Goal: Entertainment & Leisure: Consume media (video, audio)

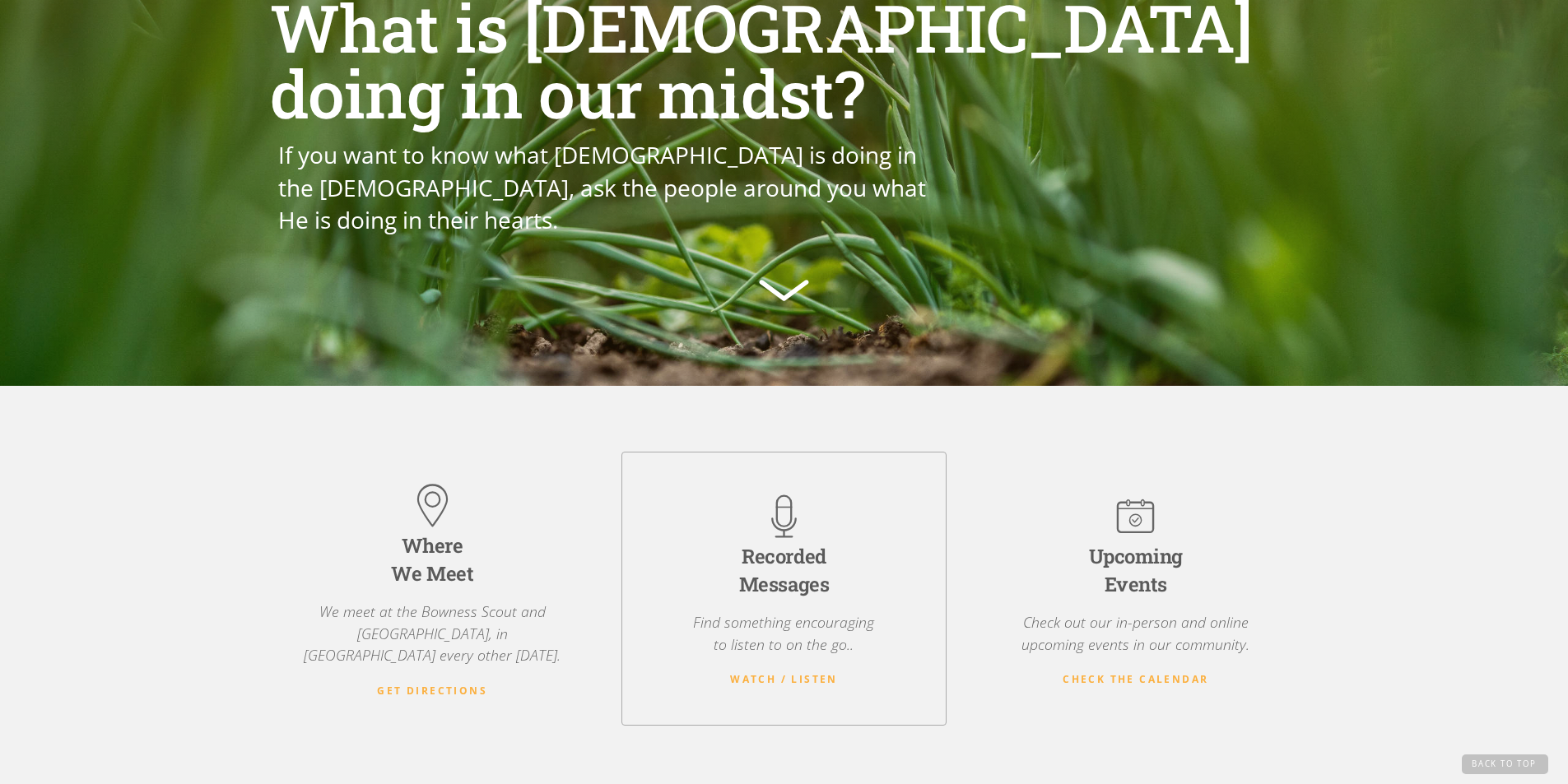
scroll to position [164, 0]
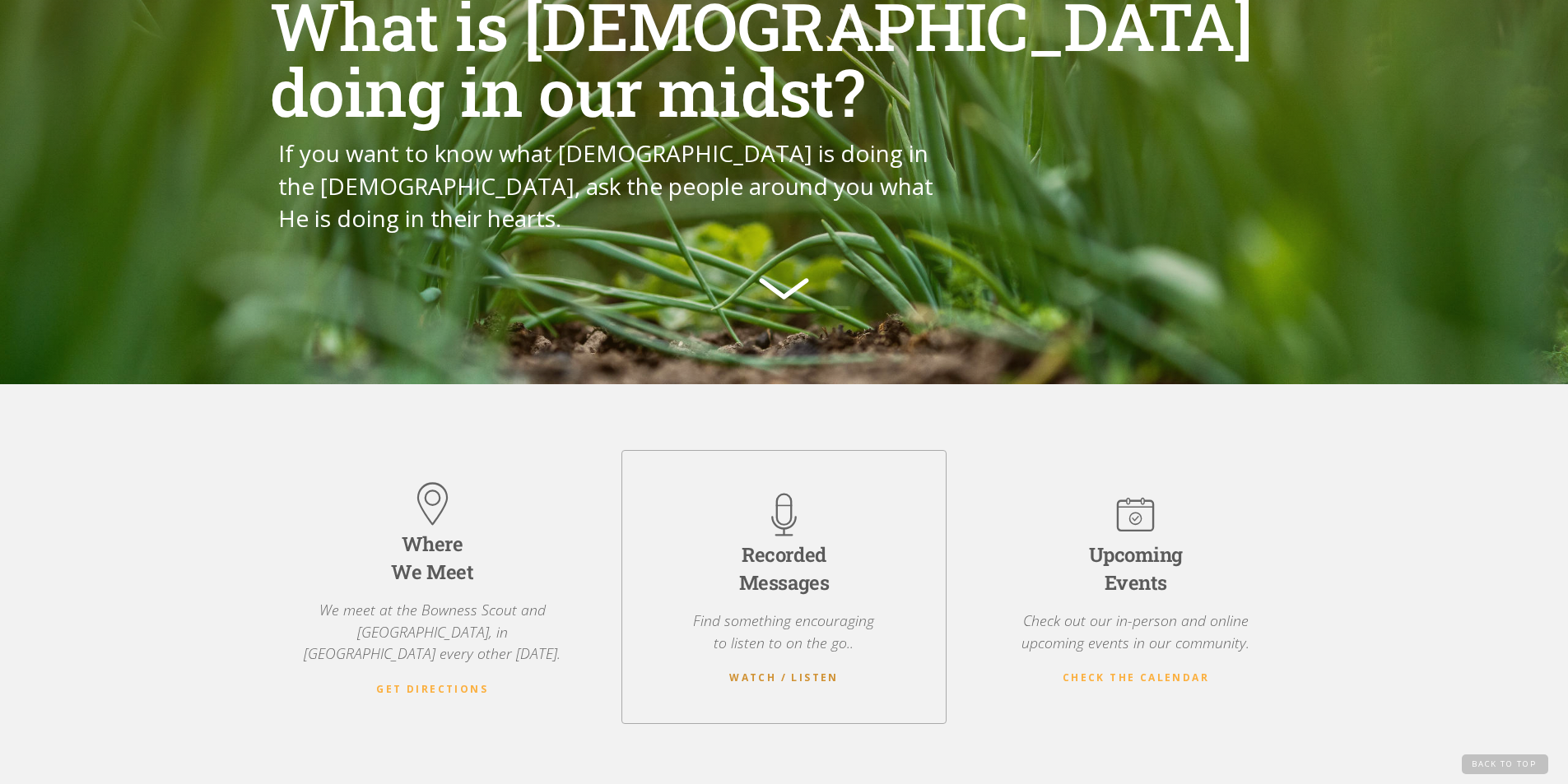
click at [775, 671] on strong "Watch / Listen" at bounding box center [784, 677] width 110 height 14
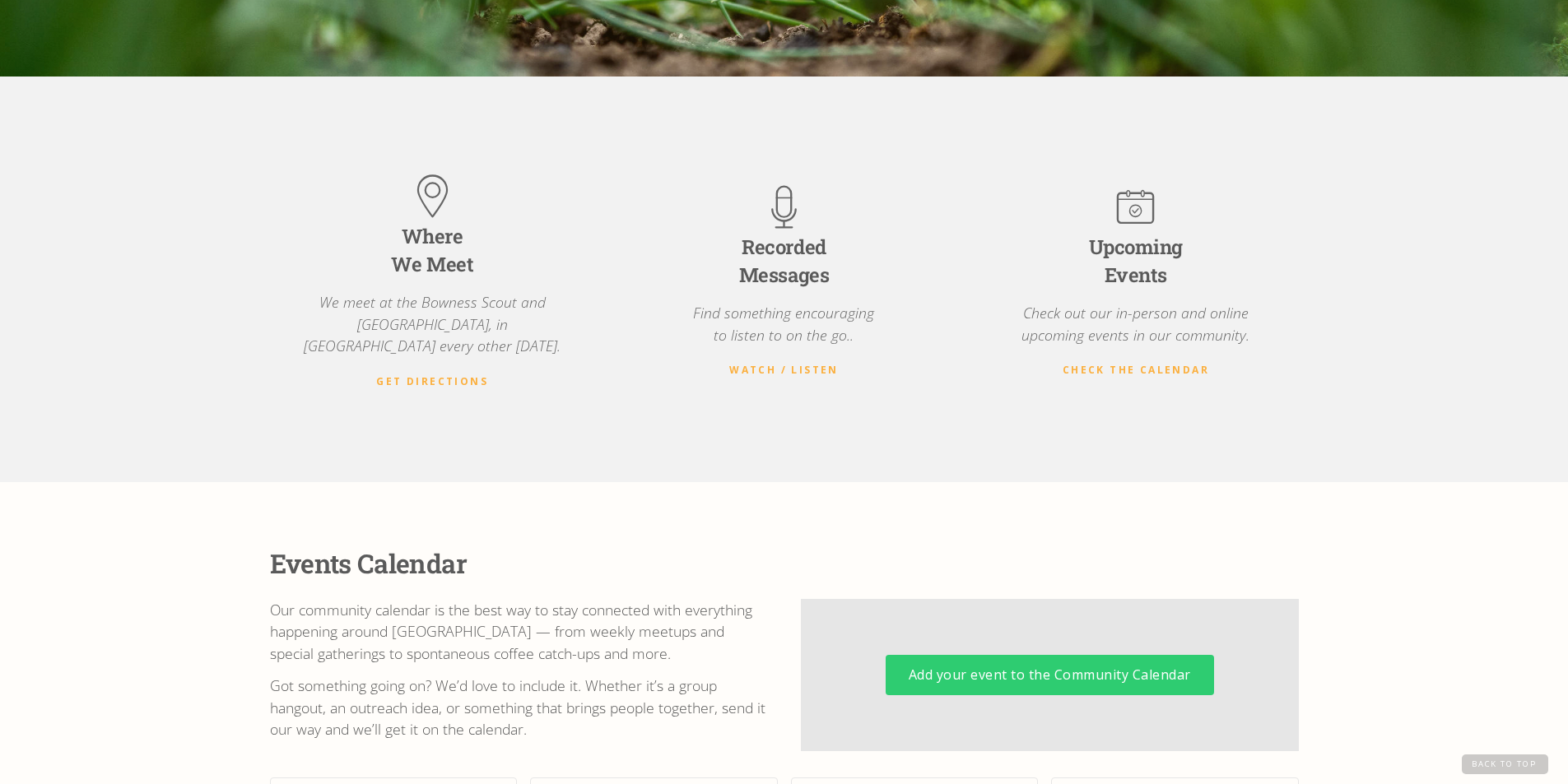
scroll to position [433, 0]
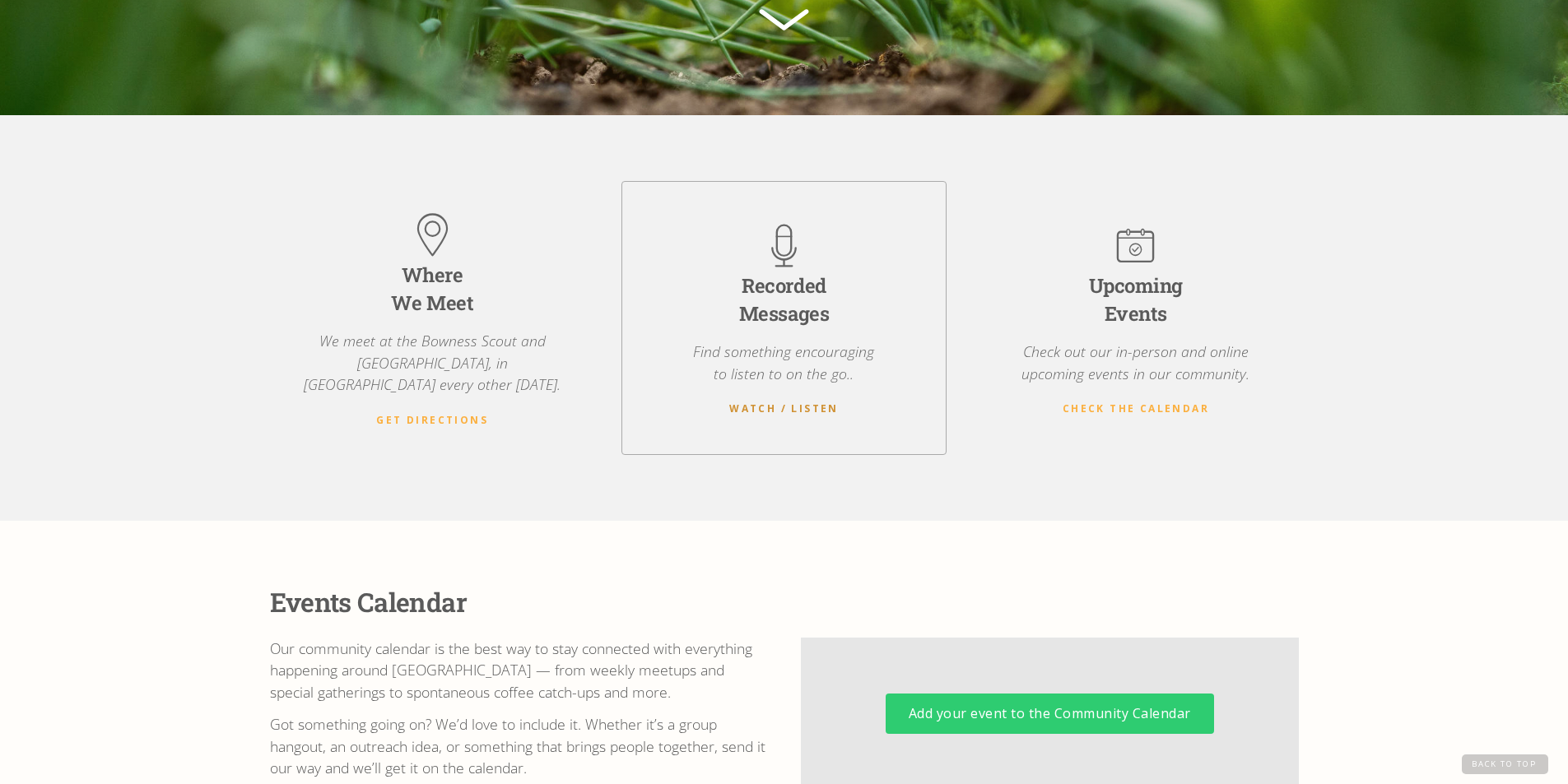
click at [792, 402] on strong "Watch / Listen" at bounding box center [784, 408] width 110 height 14
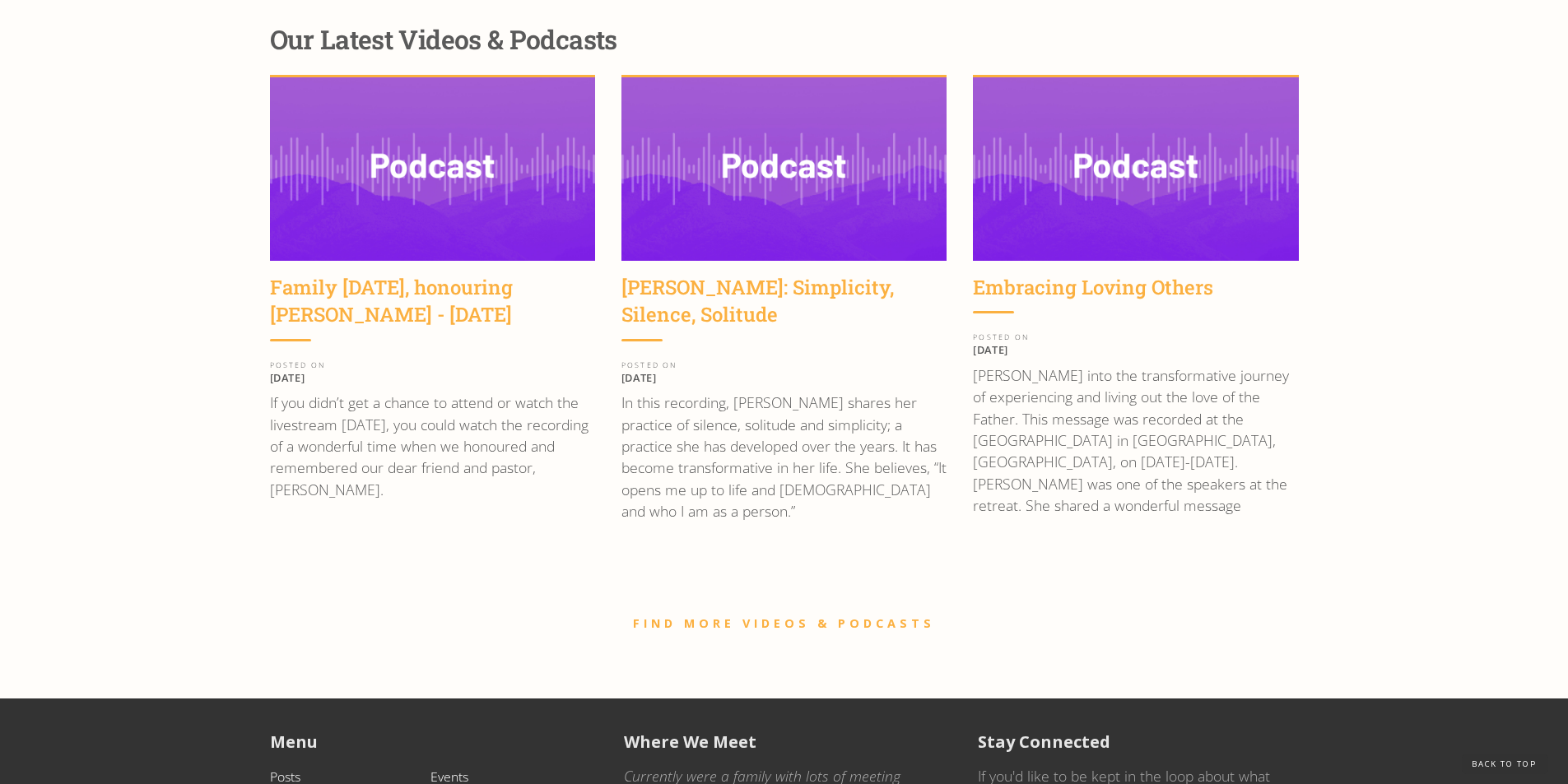
scroll to position [2243, 0]
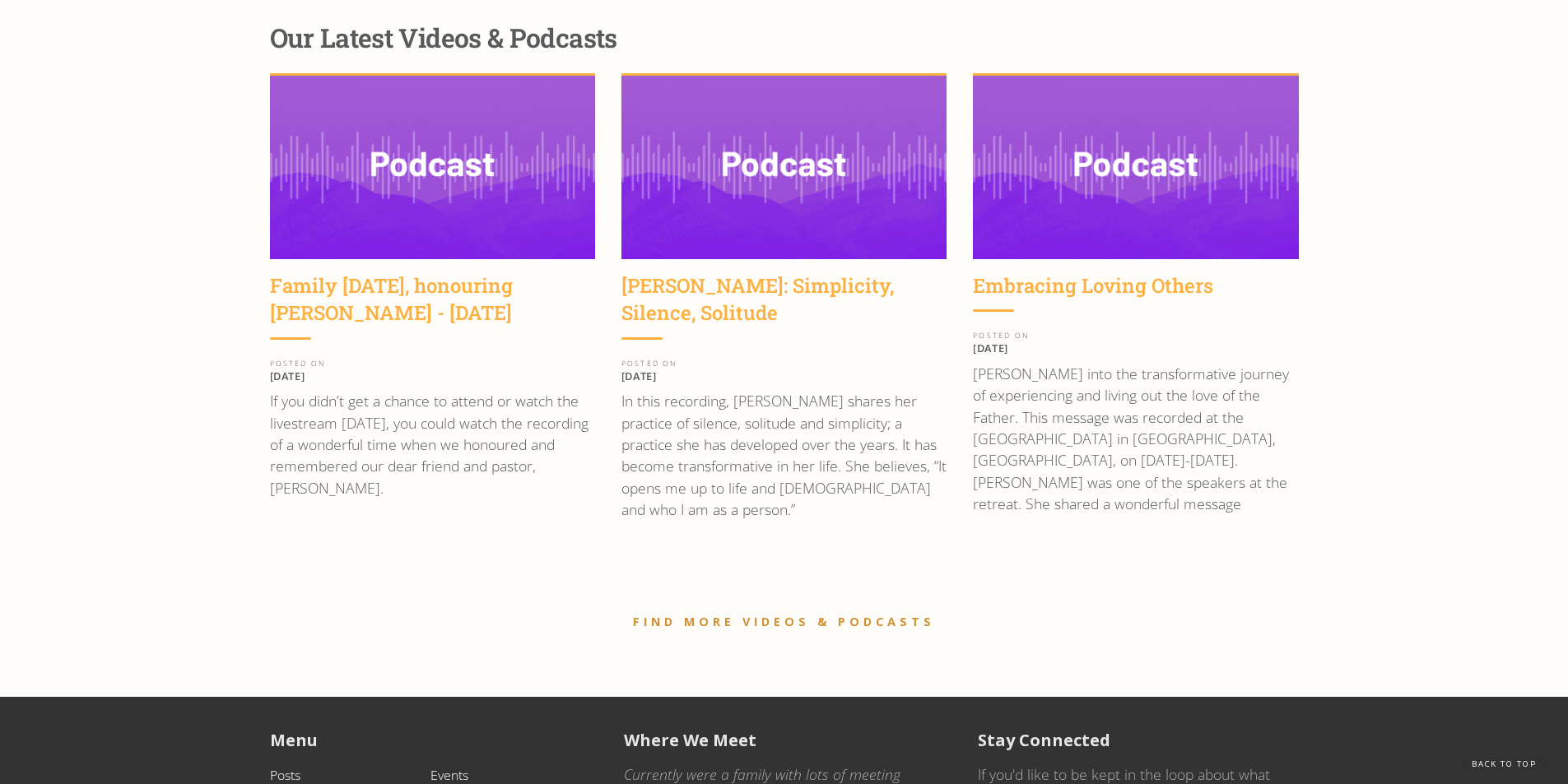
click at [759, 614] on link "FIND MORE VIDEOS & PODCASTS" at bounding box center [784, 622] width 302 height 15
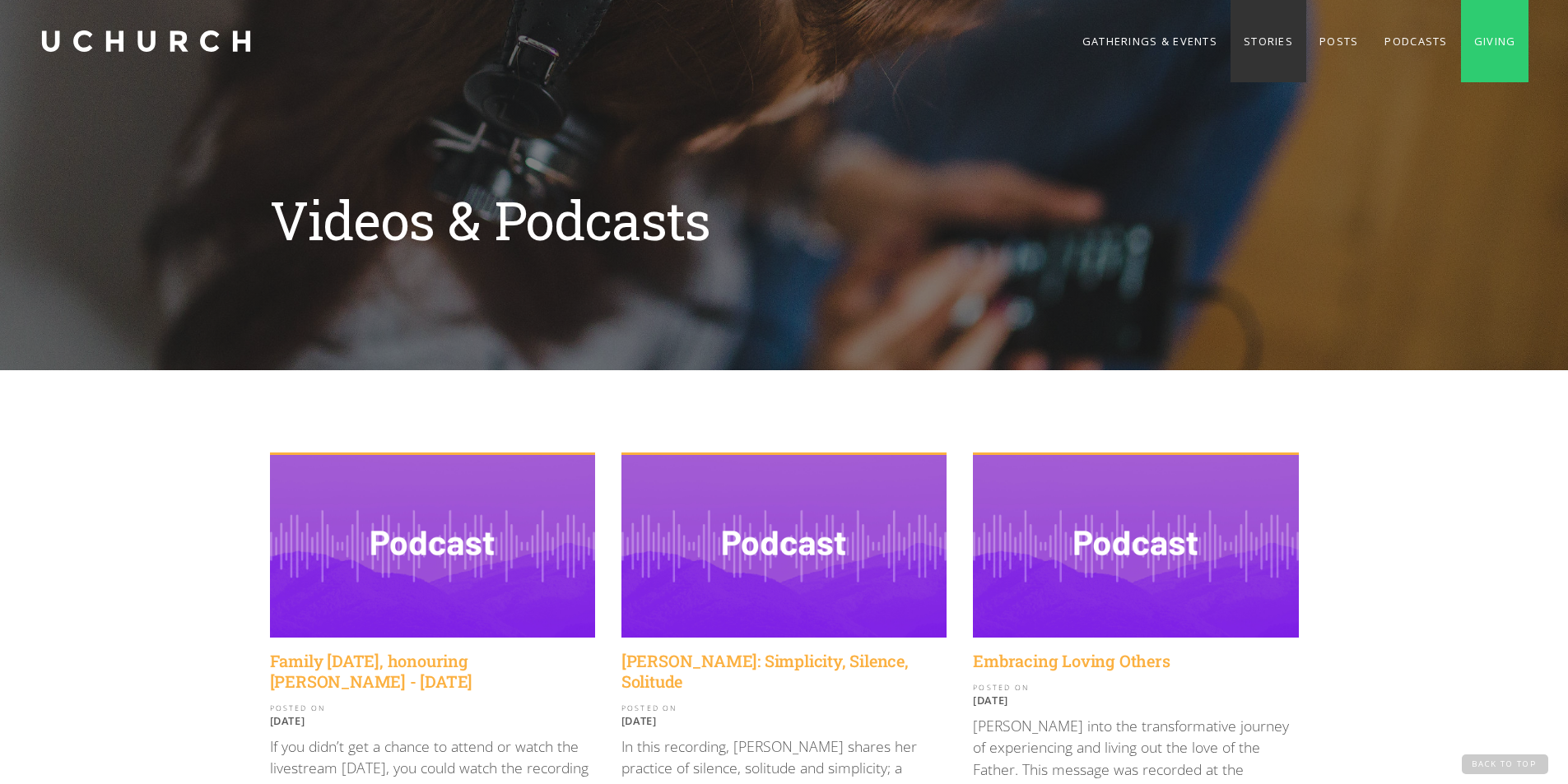
click at [1254, 37] on link "Stories" at bounding box center [1268, 41] width 76 height 83
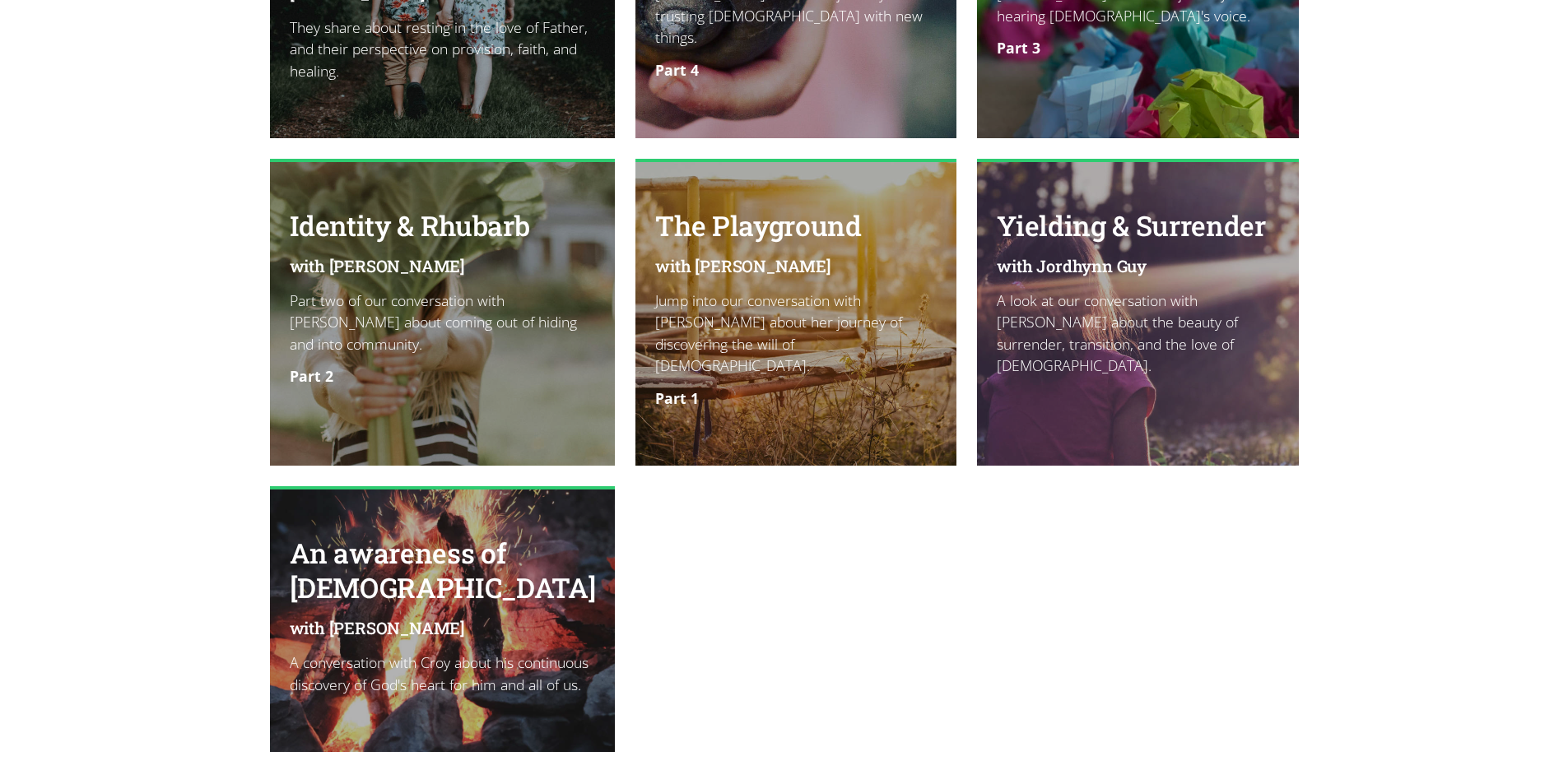
scroll to position [2304, 0]
